Goal: Transaction & Acquisition: Subscribe to service/newsletter

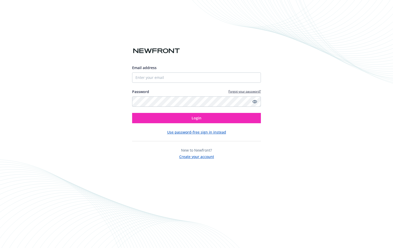
click at [199, 161] on div "Email address Password Forgot your password? Login Use password-free sign in in…" at bounding box center [196, 124] width 393 height 248
click at [201, 156] on button "Create your account" at bounding box center [196, 156] width 35 height 6
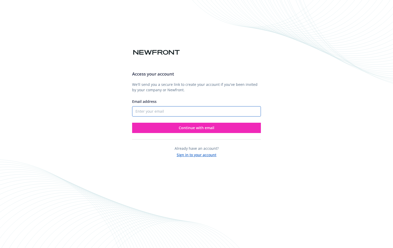
click at [169, 113] on input "Email address" at bounding box center [196, 111] width 129 height 10
drag, startPoint x: 199, startPoint y: 115, endPoint x: 153, endPoint y: 112, distance: 46.5
click at [153, 112] on input "[EMAIL_ADDRESS][DOMAIN_NAME]" at bounding box center [196, 111] width 129 height 10
click at [140, 111] on input "[EMAIL_ADDRESS][DOMAIN_NAME]" at bounding box center [196, 111] width 129 height 10
click at [139, 111] on input "[EMAIL_ADDRESS][DOMAIN_NAME]" at bounding box center [196, 111] width 129 height 10
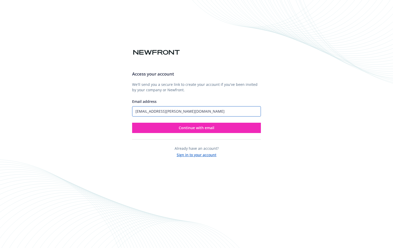
drag, startPoint x: 166, startPoint y: 112, endPoint x: 277, endPoint y: 123, distance: 110.9
click at [277, 123] on div "Access your account We'll send you a secure link to create your account if you'…" at bounding box center [196, 124] width 393 height 248
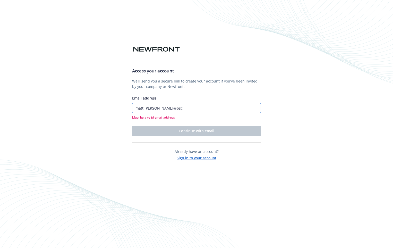
type input "[EMAIL_ADDRESS][PERSON_NAME][DOMAIN_NAME]"
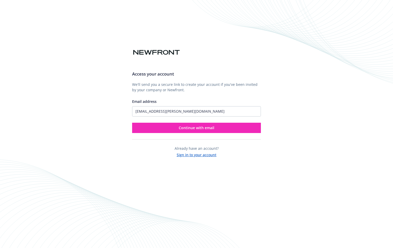
click at [190, 133] on div "Access your account We'll send you a secure link to create your account if you'…" at bounding box center [196, 111] width 129 height 91
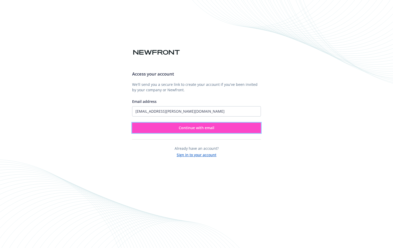
click at [191, 131] on button "Continue with email" at bounding box center [196, 128] width 129 height 10
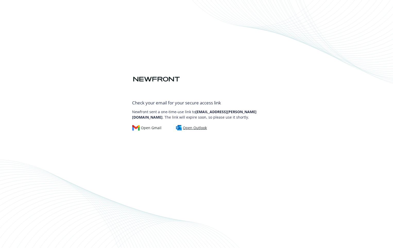
click at [189, 128] on div "Open Outlook" at bounding box center [191, 128] width 31 height 6
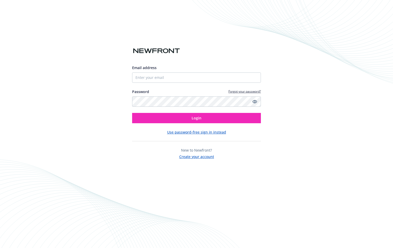
click at [331, 98] on div "Email address Password Forgot your password? Login Use password-free sign in in…" at bounding box center [196, 124] width 393 height 248
drag, startPoint x: 173, startPoint y: 49, endPoint x: 161, endPoint y: 41, distance: 15.0
click at [173, 49] on img at bounding box center [156, 50] width 49 height 9
